Goal: Find specific page/section: Find specific page/section

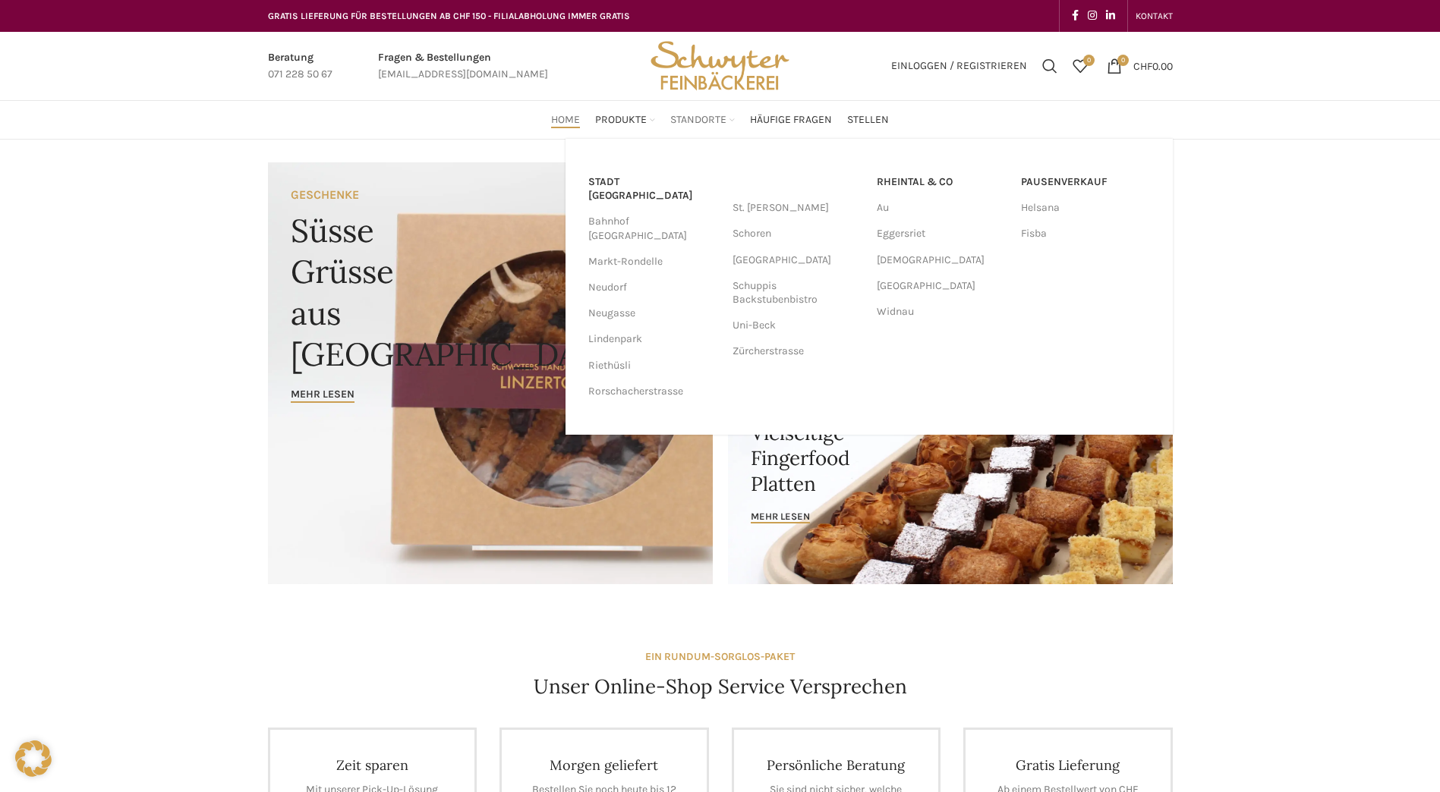
click at [681, 114] on span "Standorte" at bounding box center [698, 120] width 56 height 14
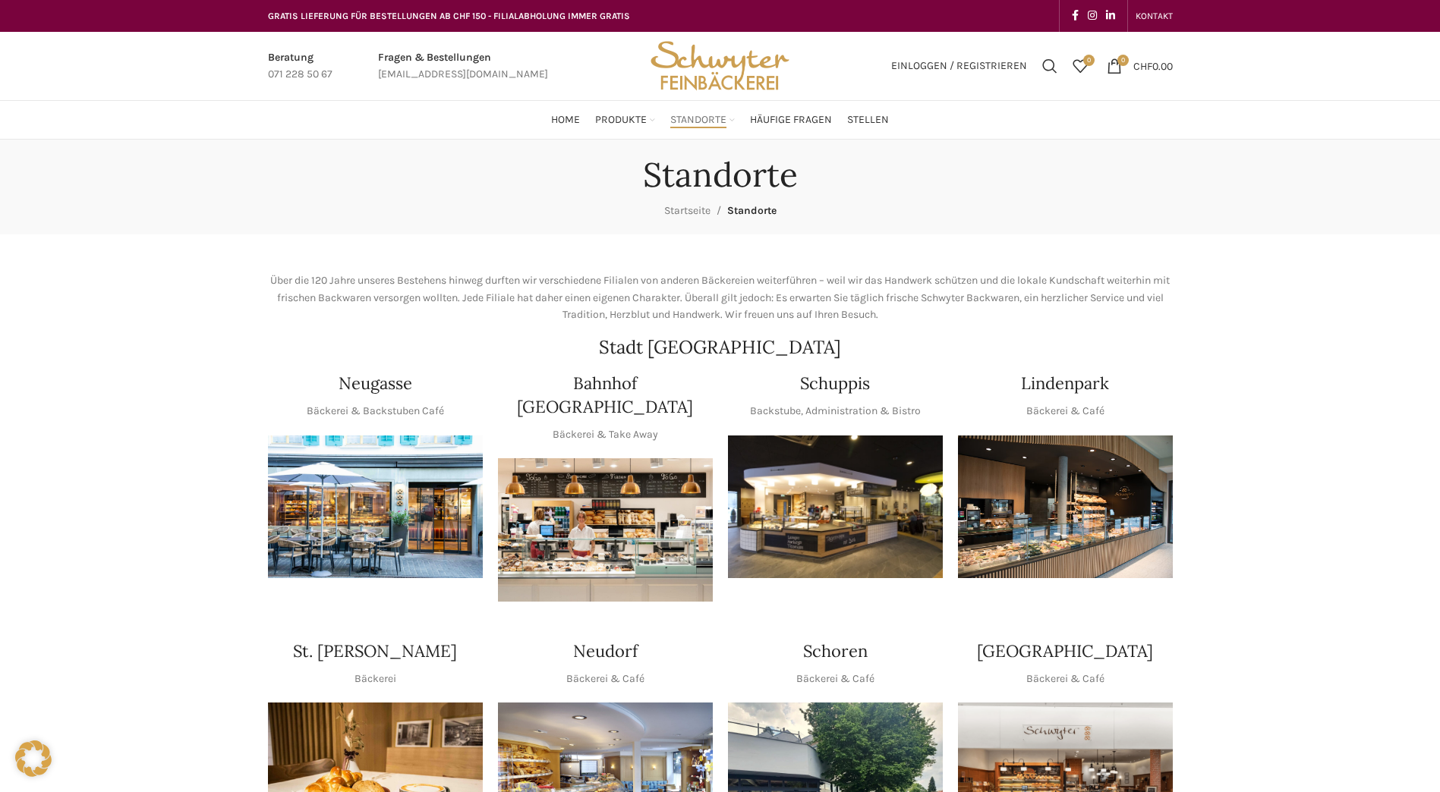
click at [373, 516] on img "1 / 1" at bounding box center [375, 507] width 215 height 143
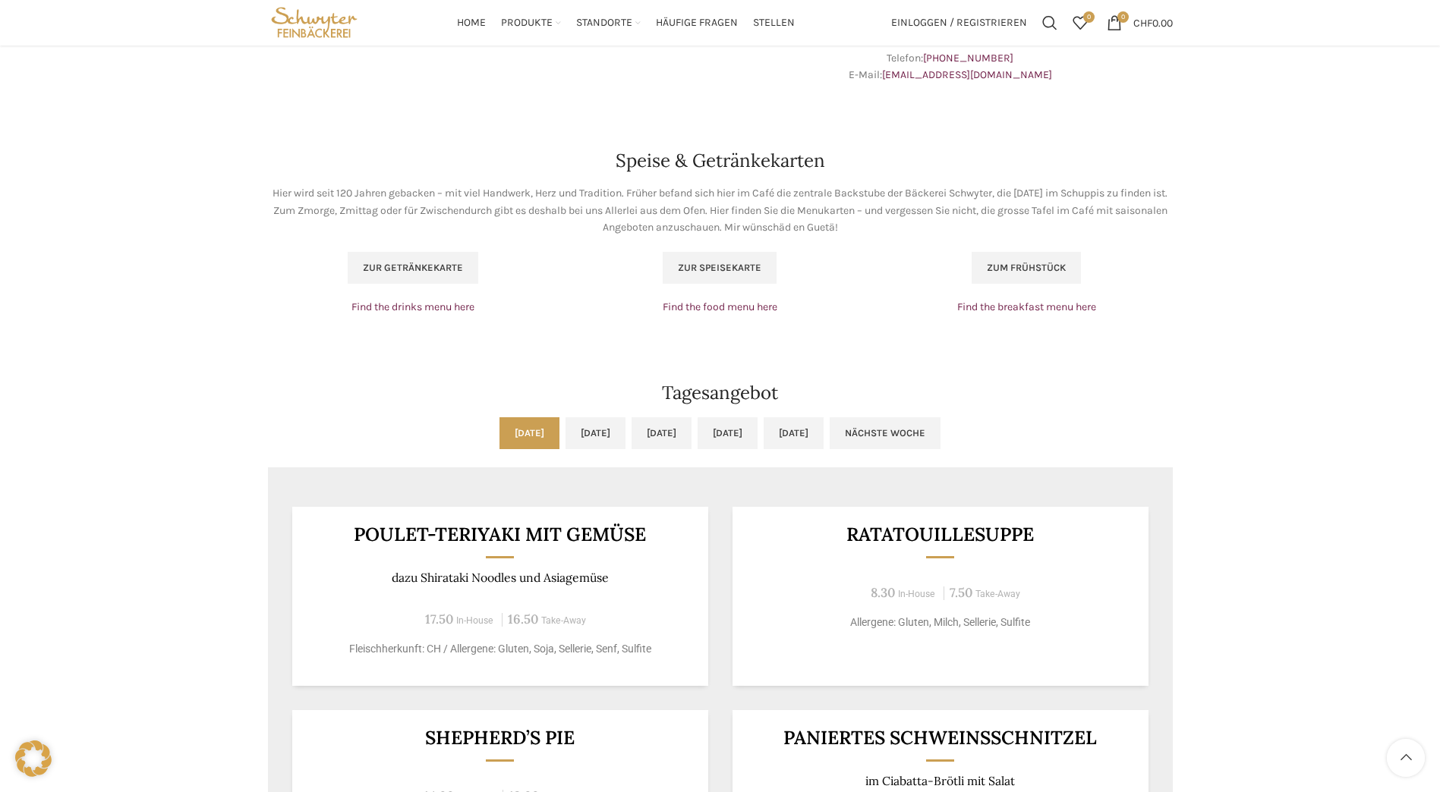
scroll to position [911, 0]
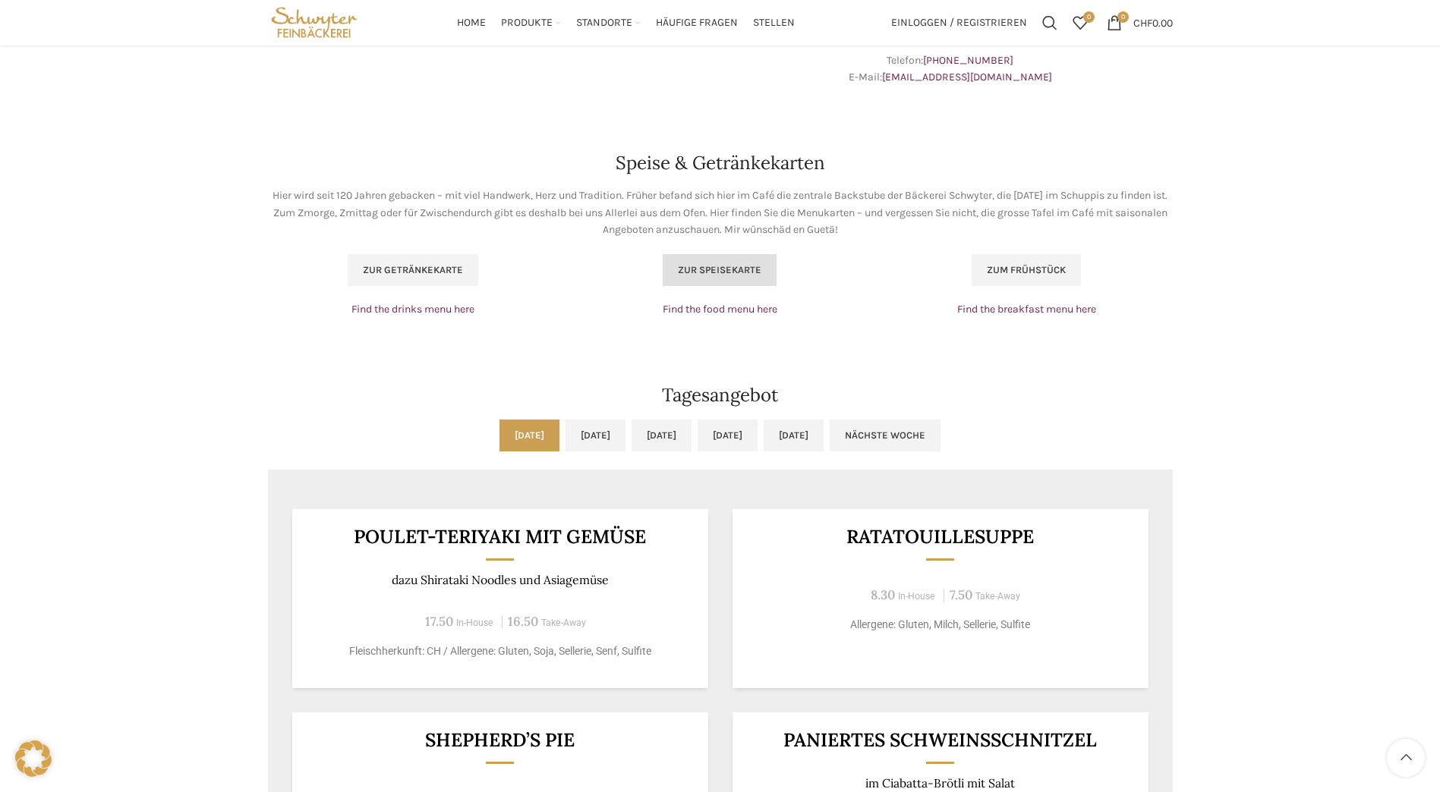
click at [692, 262] on link "Zur Speisekarte" at bounding box center [720, 270] width 114 height 32
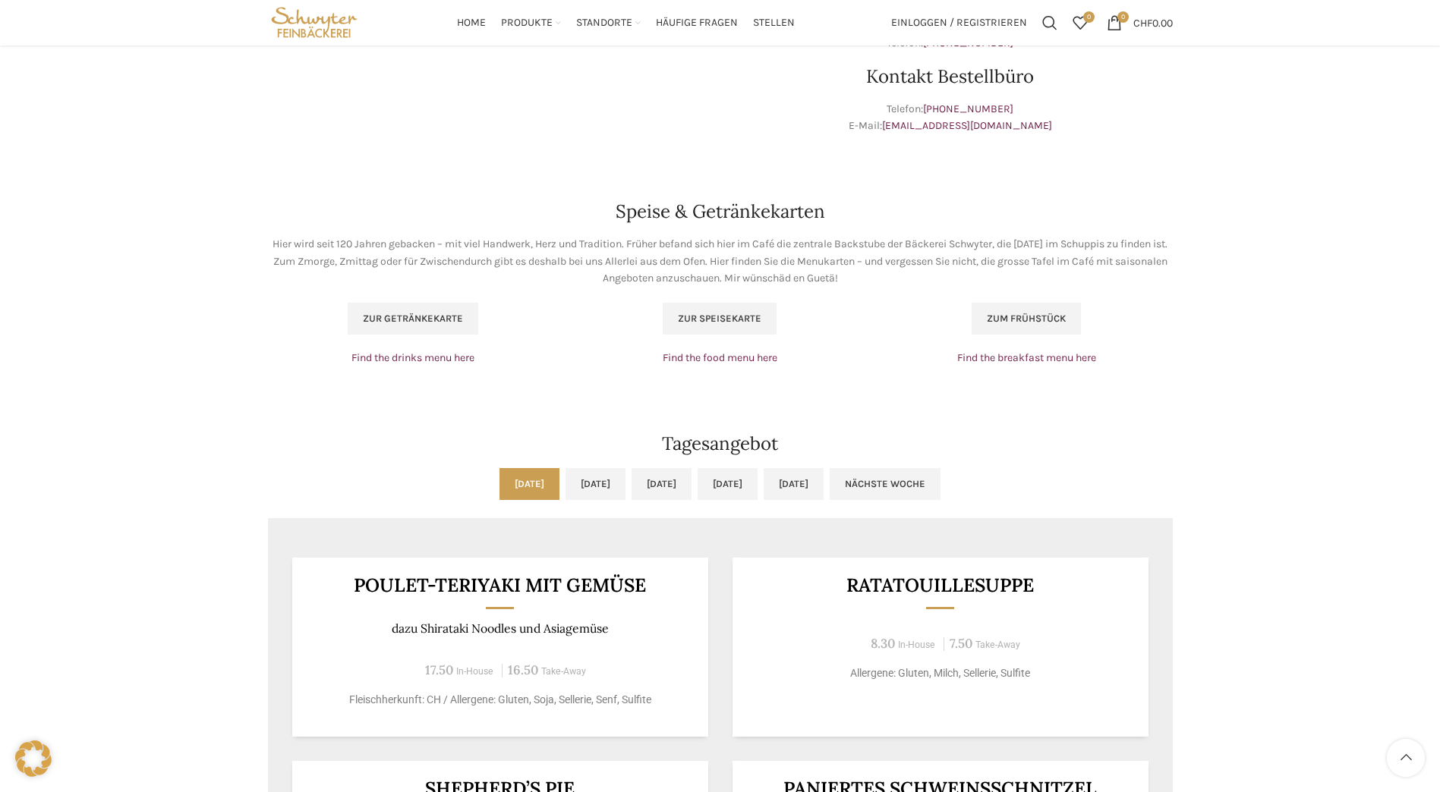
scroll to position [835, 0]
